Goal: Task Accomplishment & Management: Manage account settings

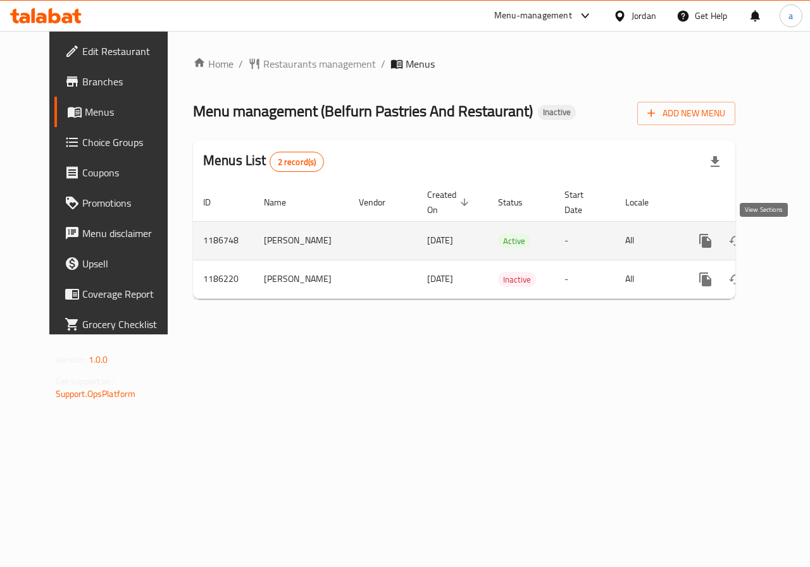
click at [789, 236] on icon "enhanced table" at bounding box center [796, 240] width 15 height 15
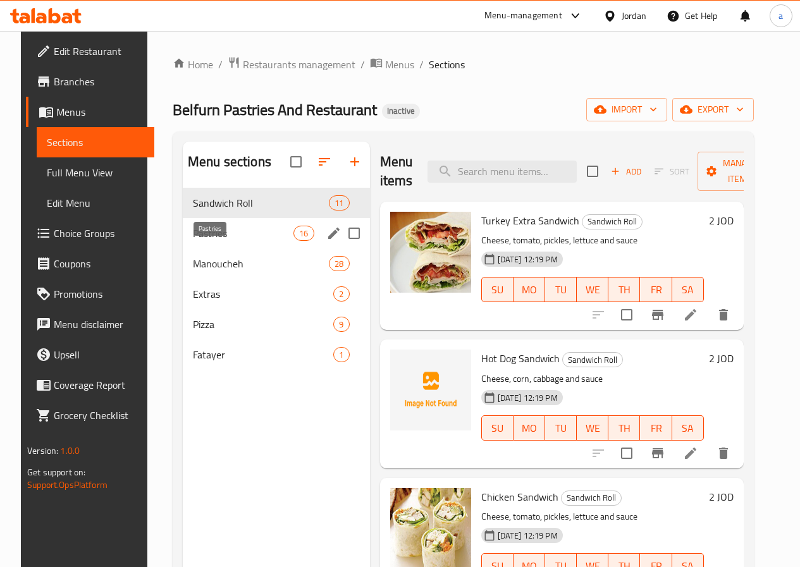
click at [199, 241] on span "Pastries" at bounding box center [243, 233] width 101 height 15
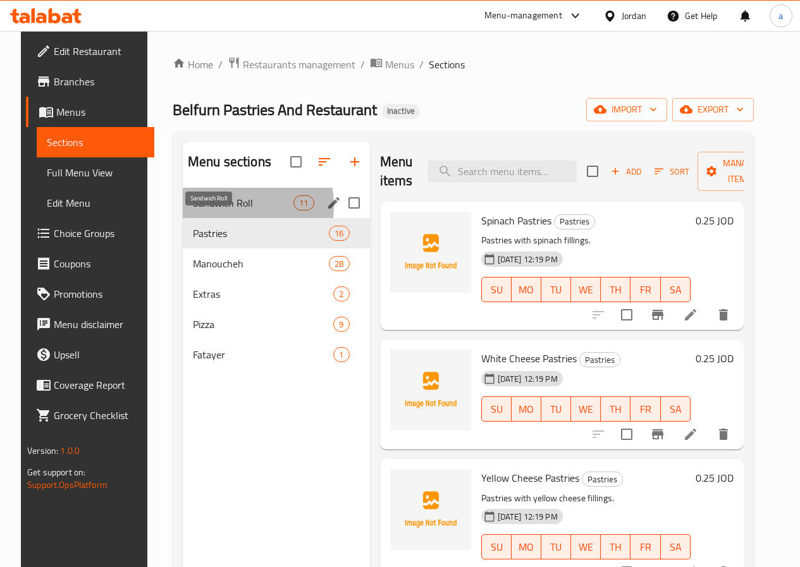
click at [206, 211] on span "Sandwich Roll" at bounding box center [243, 202] width 101 height 15
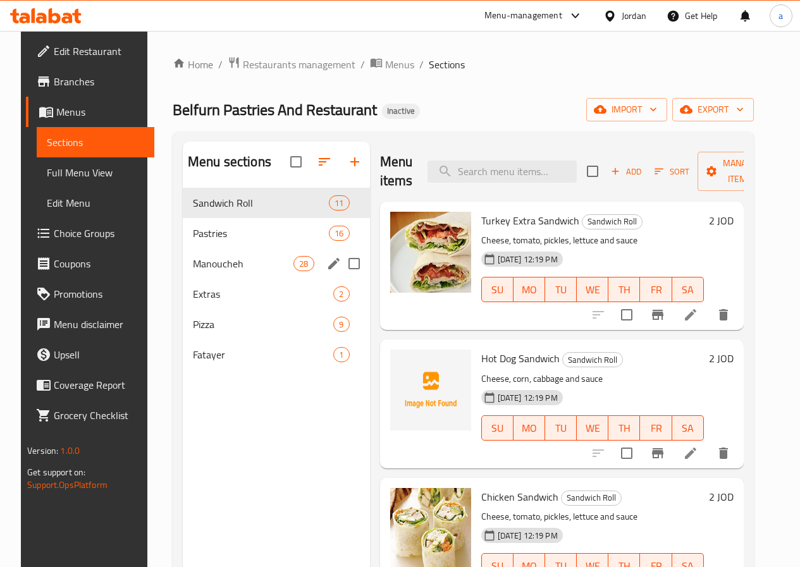
click at [213, 279] on div "Manoucheh 28" at bounding box center [276, 264] width 187 height 30
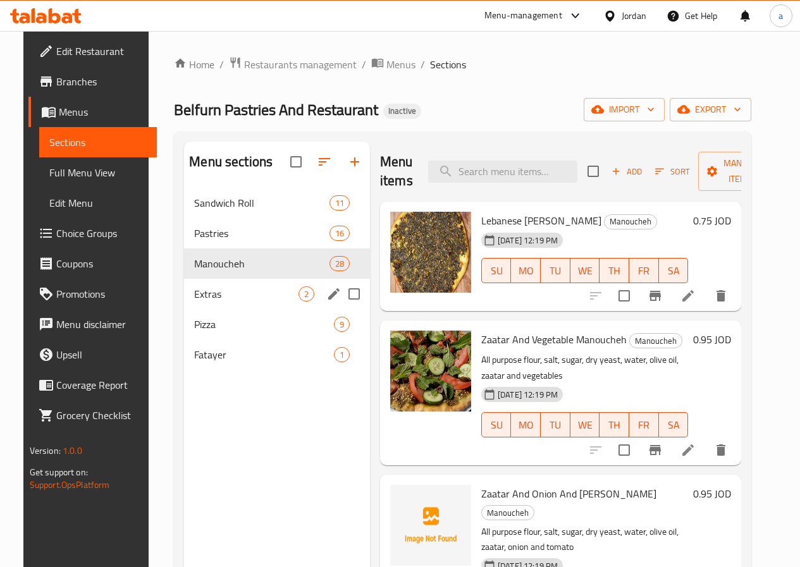
click at [215, 302] on span "Extras" at bounding box center [246, 294] width 104 height 15
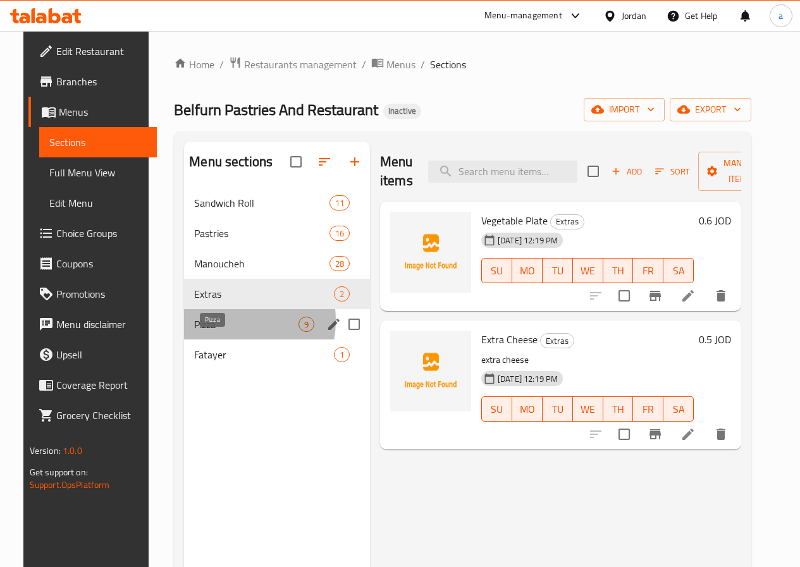
click at [212, 332] on span "Pizza" at bounding box center [246, 324] width 104 height 15
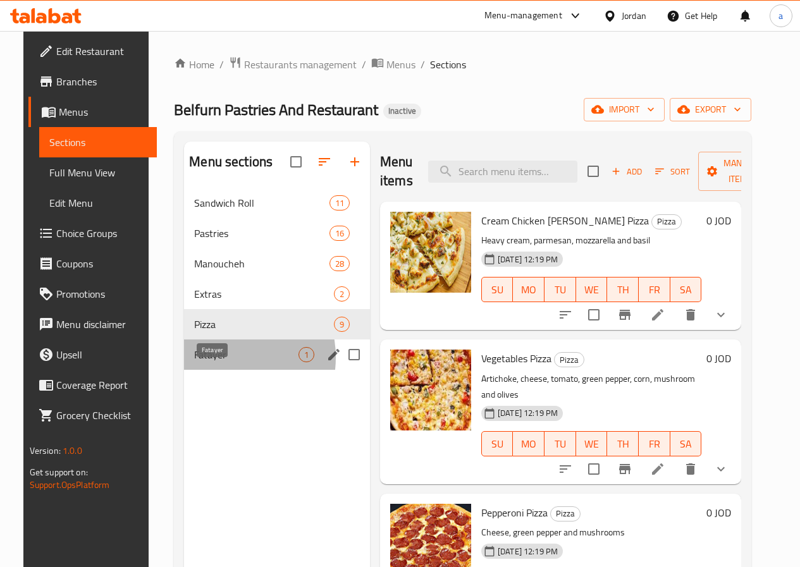
click at [205, 362] on span "Fatayer" at bounding box center [246, 354] width 104 height 15
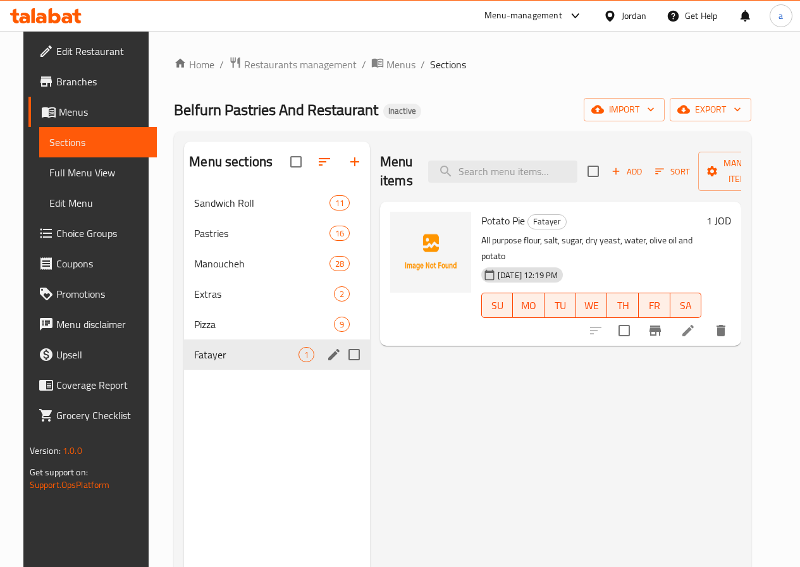
click at [341, 368] on input "Menu sections" at bounding box center [354, 355] width 27 height 27
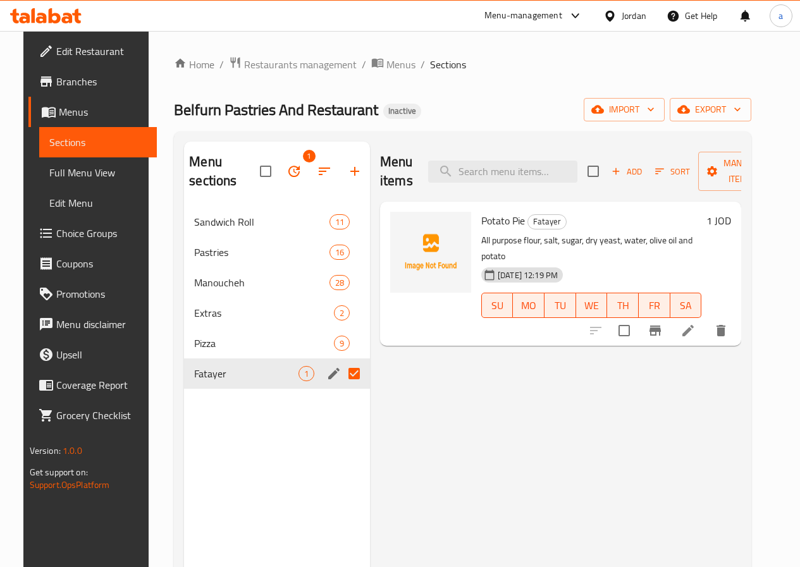
click at [341, 375] on input "Menu sections" at bounding box center [354, 374] width 27 height 27
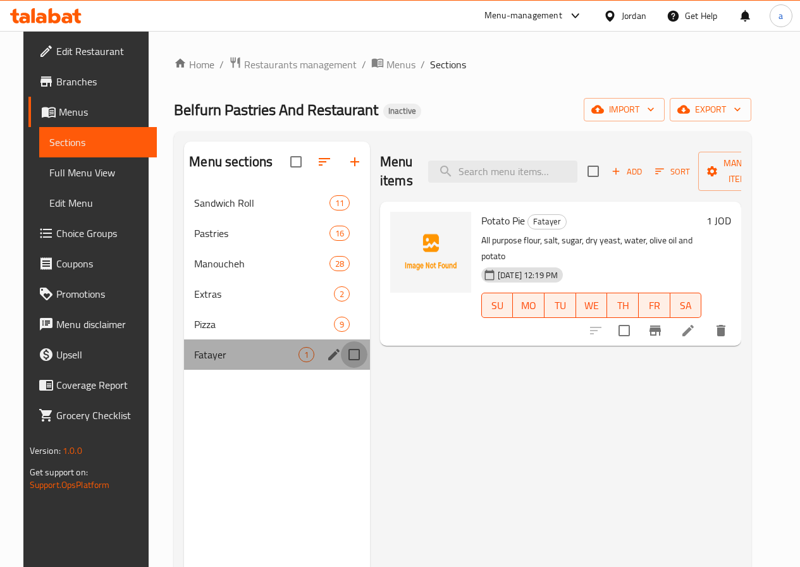
click at [341, 368] on input "Menu sections" at bounding box center [354, 355] width 27 height 27
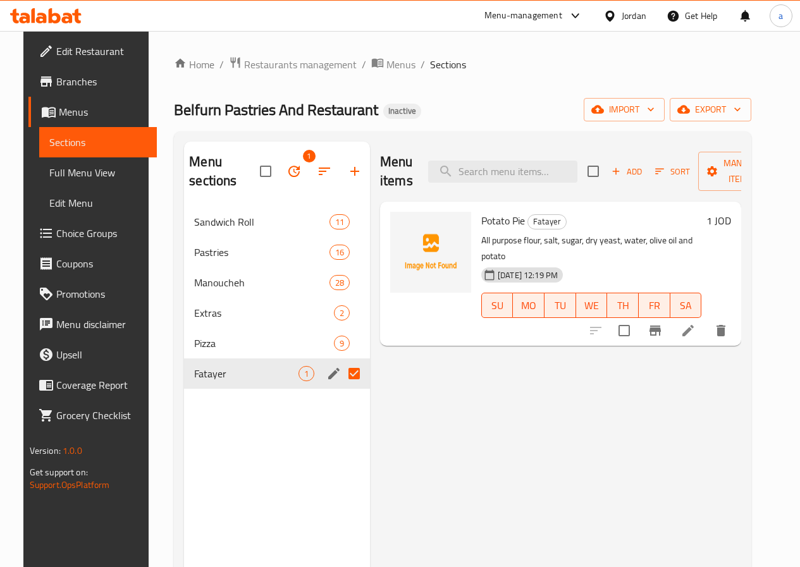
click at [341, 375] on input "Menu sections" at bounding box center [354, 374] width 27 height 27
checkbox input "false"
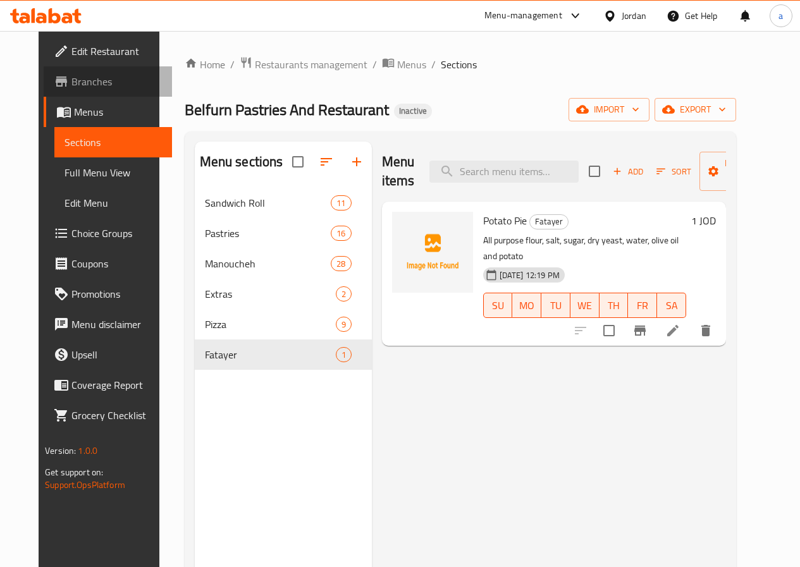
click at [74, 84] on span "Branches" at bounding box center [116, 81] width 90 height 15
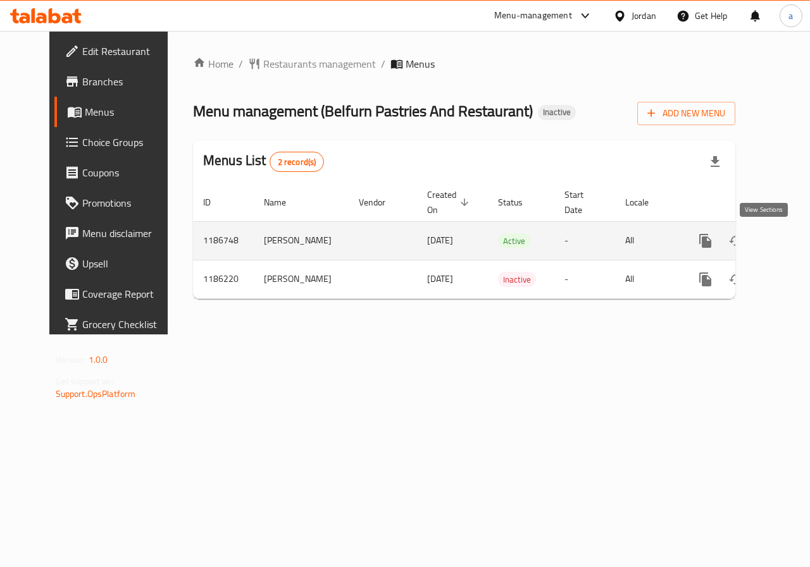
click at [791, 244] on icon "enhanced table" at bounding box center [796, 240] width 11 height 11
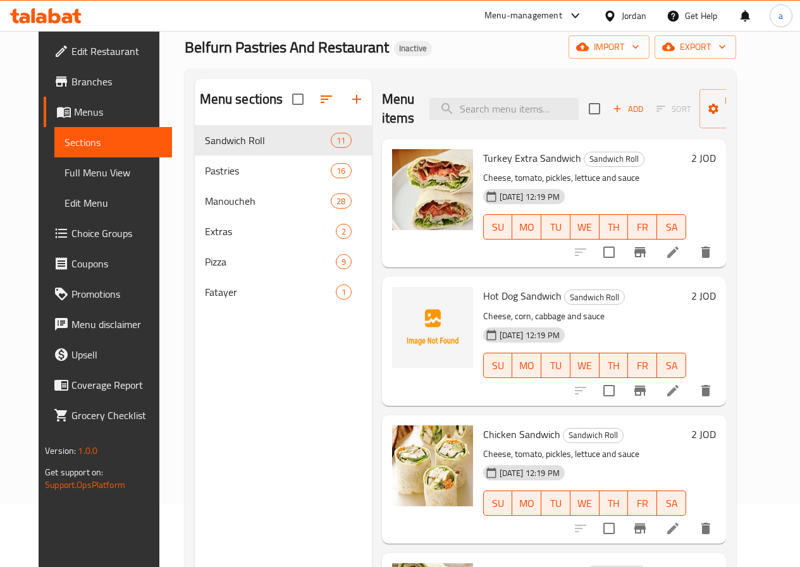
scroll to position [63, 0]
click at [71, 79] on span "Branches" at bounding box center [116, 81] width 90 height 15
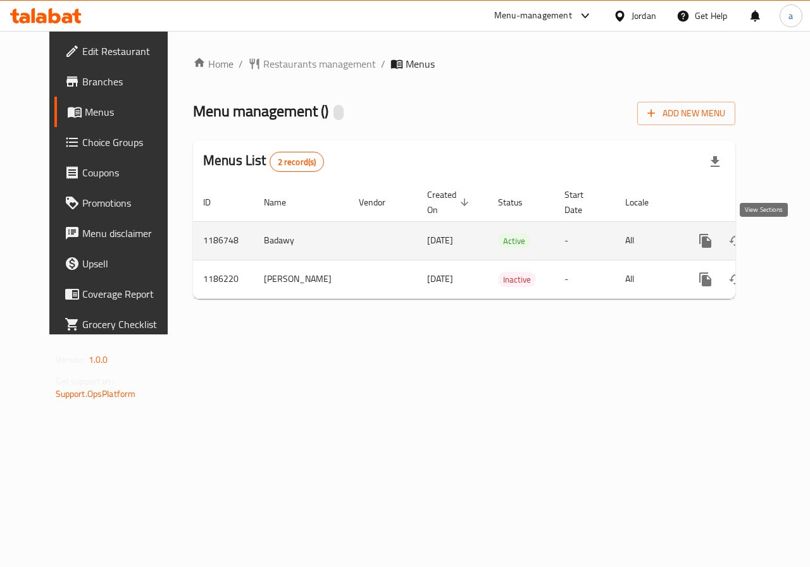
click at [781, 249] on link "enhanced table" at bounding box center [796, 241] width 30 height 30
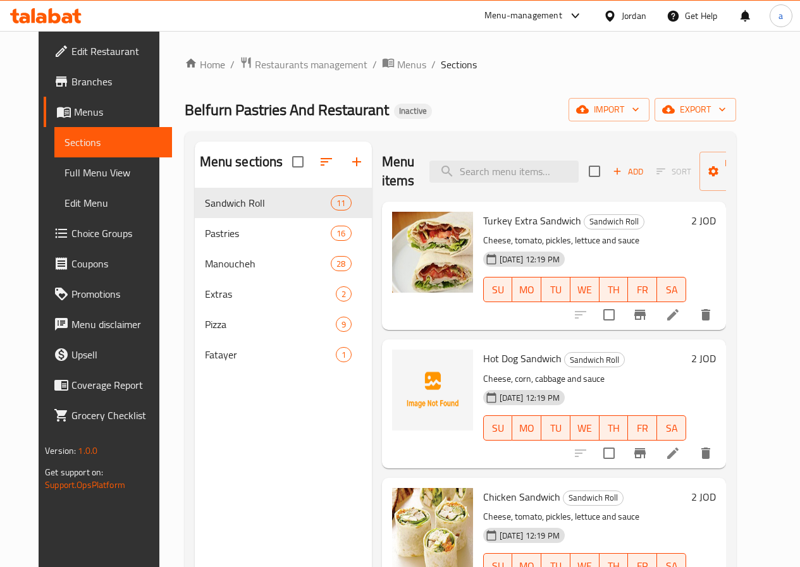
click at [87, 168] on span "Full Menu View" at bounding box center [113, 172] width 97 height 15
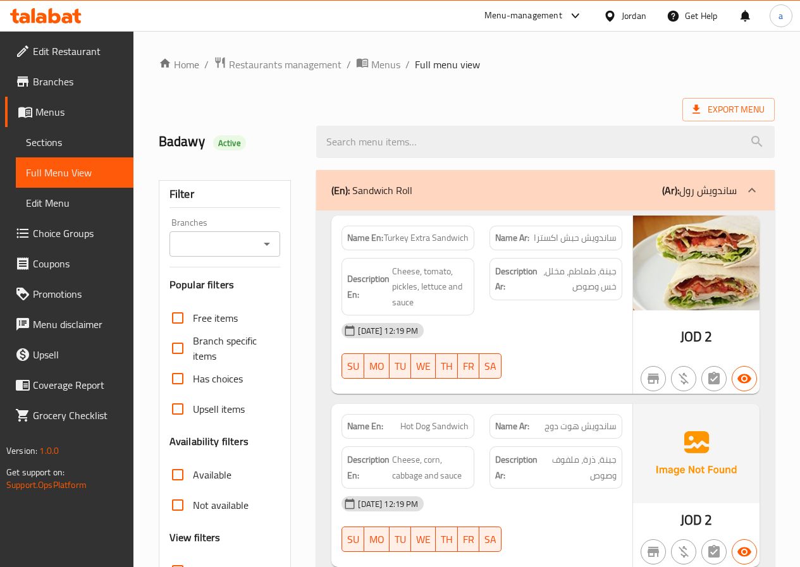
click at [74, 202] on span "Edit Menu" at bounding box center [74, 202] width 97 height 15
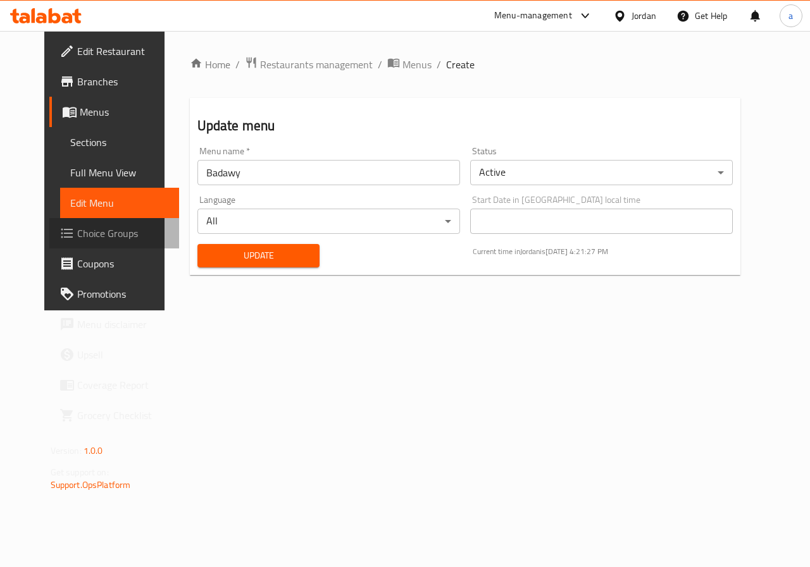
click at [83, 232] on span "Choice Groups" at bounding box center [123, 233] width 92 height 15
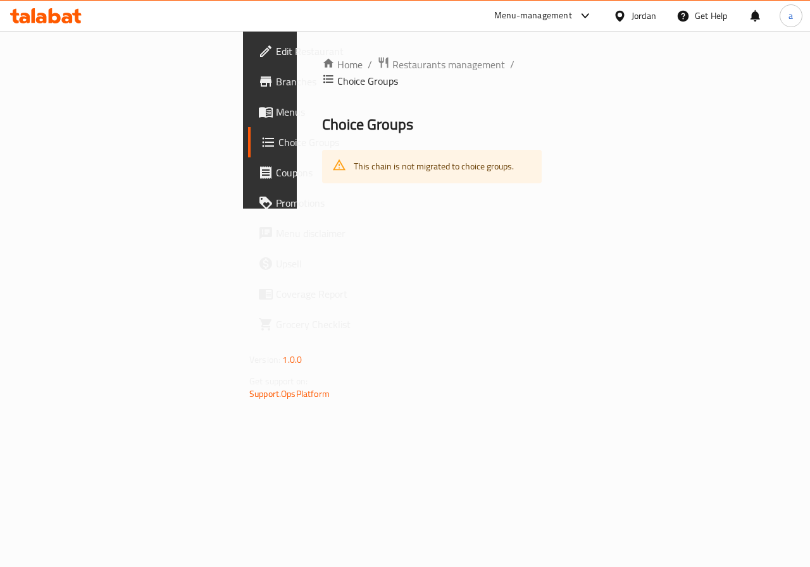
click at [276, 176] on span "Coupons" at bounding box center [322, 172] width 92 height 15
click at [248, 97] on link "Menus" at bounding box center [313, 112] width 130 height 30
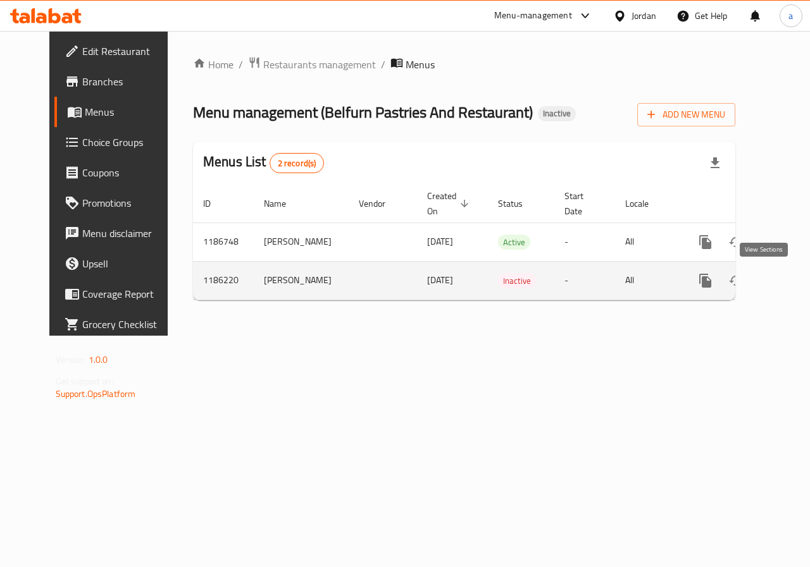
click at [789, 286] on icon "enhanced table" at bounding box center [796, 280] width 15 height 15
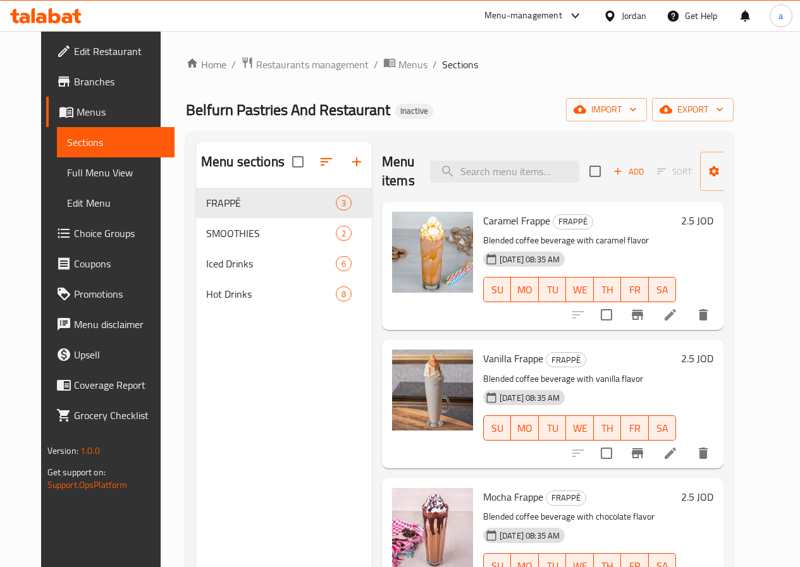
scroll to position [63, 0]
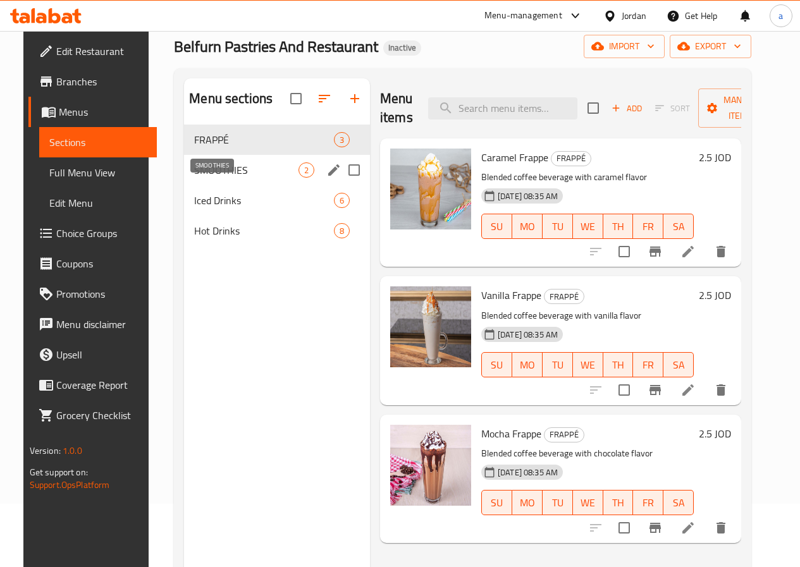
click at [203, 178] on span "SMOOTHIES" at bounding box center [246, 170] width 104 height 15
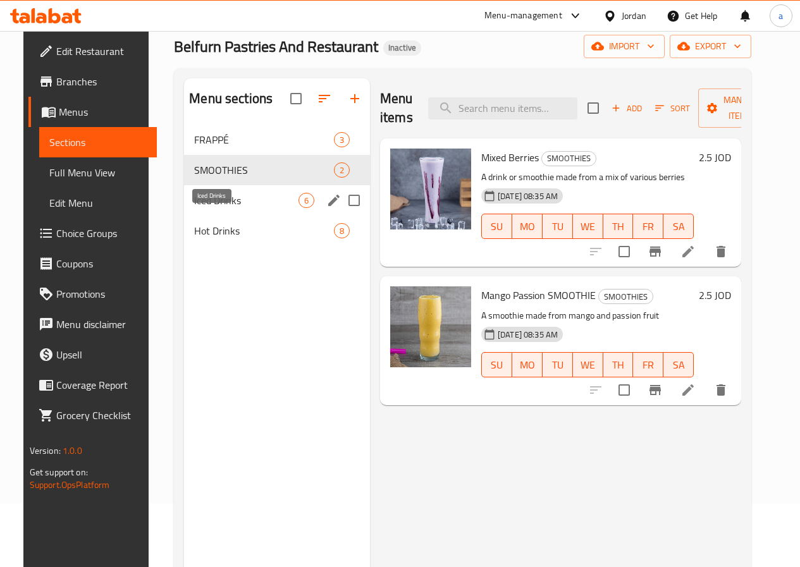
click at [217, 208] on span "Iced Drinks" at bounding box center [246, 200] width 104 height 15
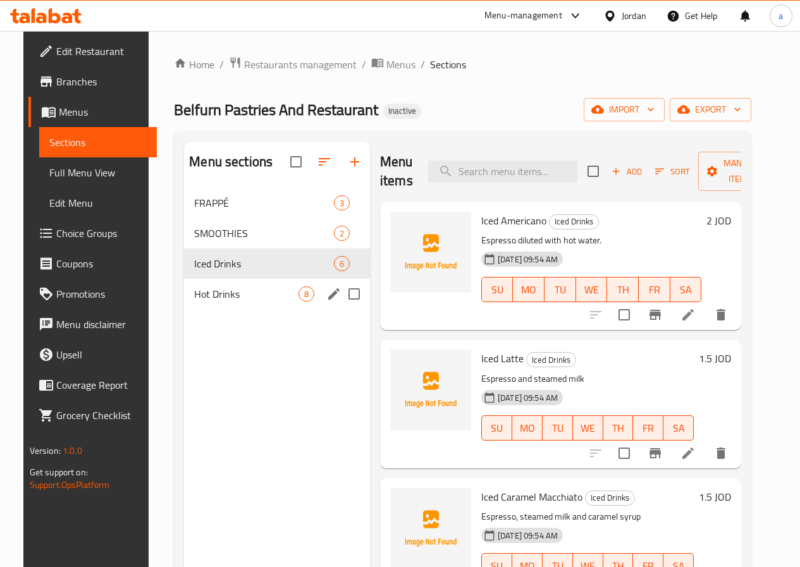
click at [204, 302] on span "Hot Drinks" at bounding box center [246, 294] width 104 height 15
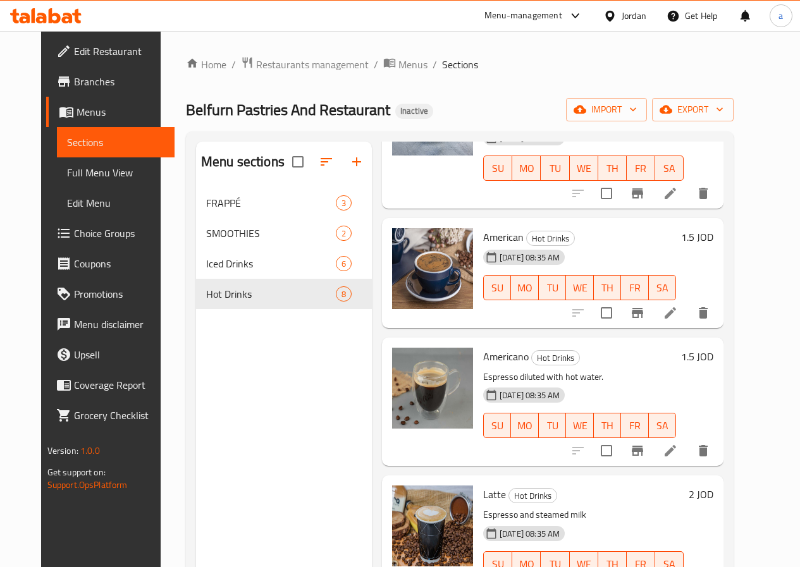
scroll to position [127, 0]
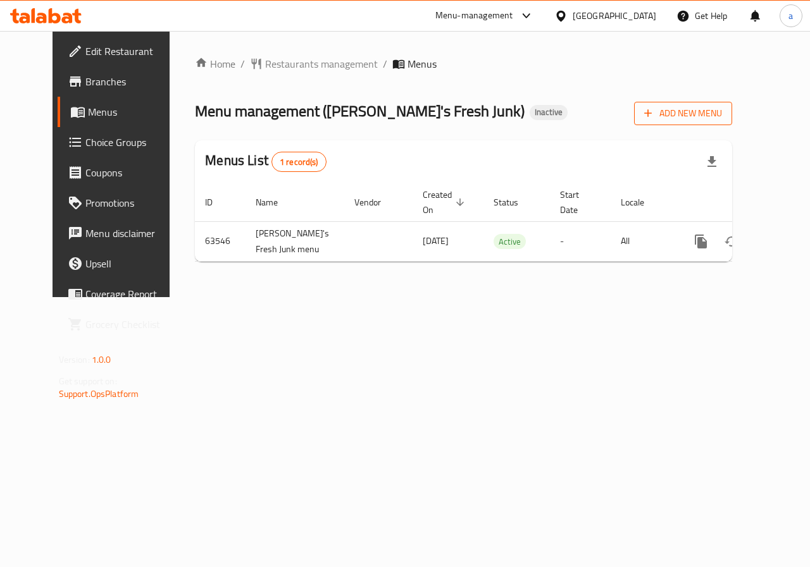
click at [722, 118] on span "Add New Menu" at bounding box center [683, 114] width 78 height 16
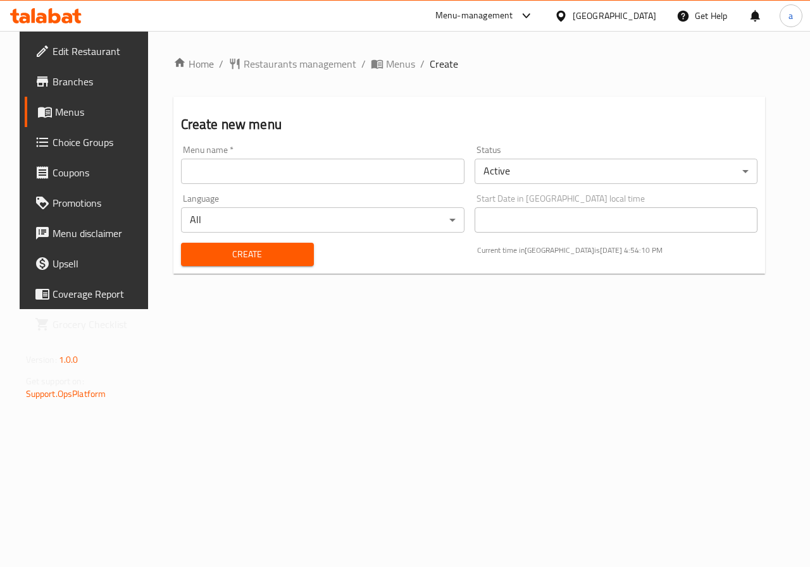
click at [437, 226] on body "​ Menu-management [GEOGRAPHIC_DATA] Get Help a Edit Restaurant Branches Menus C…" at bounding box center [405, 299] width 810 height 536
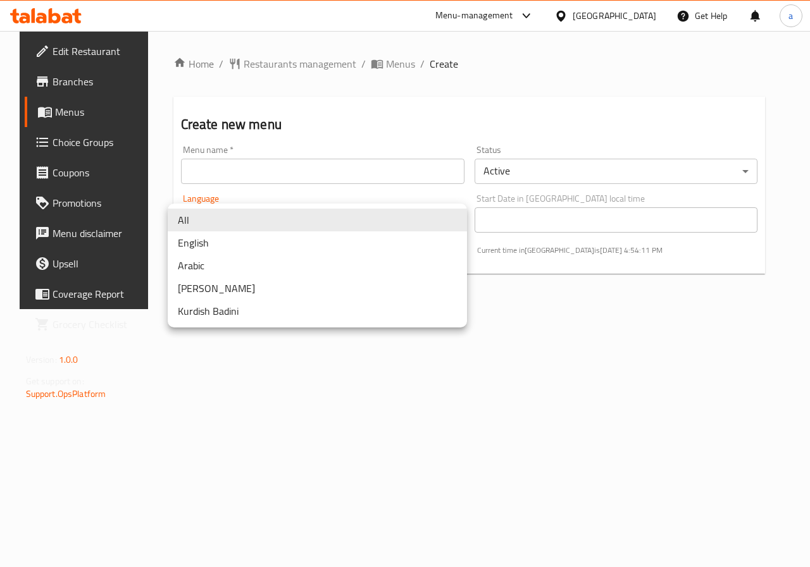
click at [383, 197] on div at bounding box center [405, 283] width 810 height 567
